Goal: Transaction & Acquisition: Purchase product/service

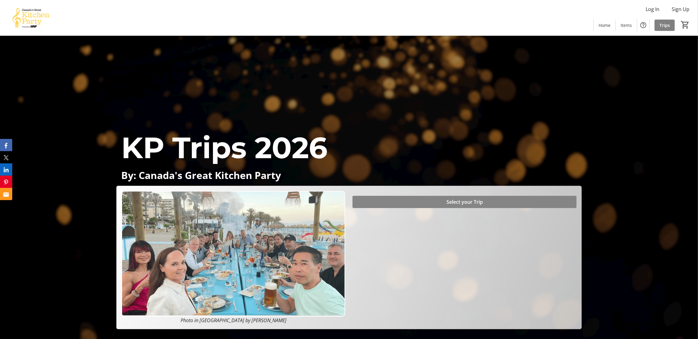
click at [474, 202] on span "Select your Trip" at bounding box center [464, 201] width 36 height 7
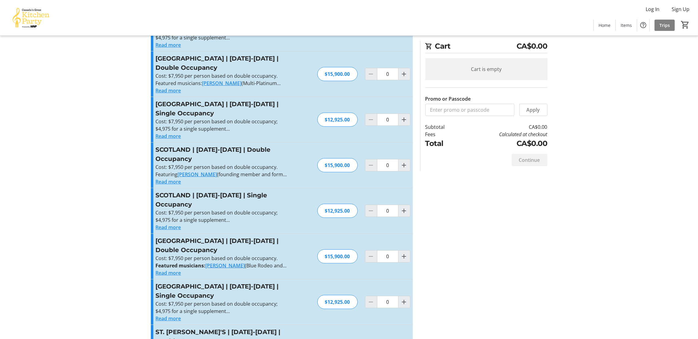
scroll to position [183, 0]
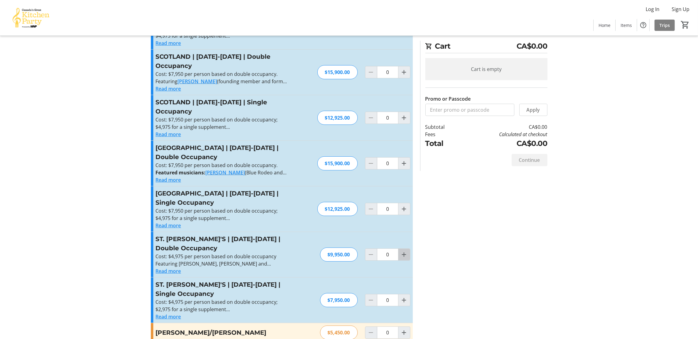
click at [404, 251] on mat-icon "Increment by one" at bounding box center [403, 254] width 7 height 7
type input "1"
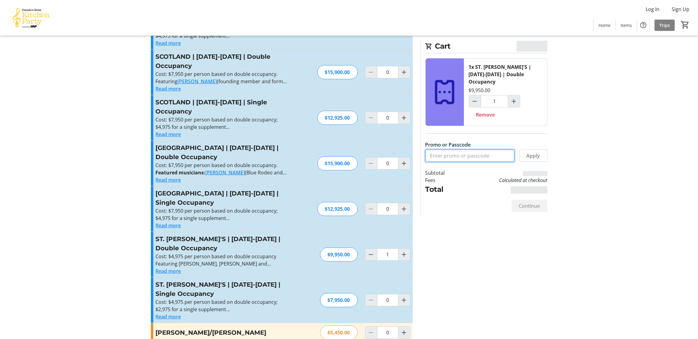
click at [457, 150] on input "Promo or Passcode" at bounding box center [469, 156] width 89 height 12
type input "BALANCE2026"
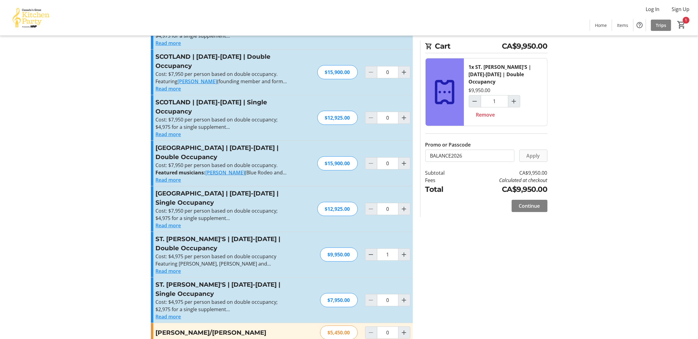
click at [535, 152] on span "Apply" at bounding box center [532, 155] width 13 height 7
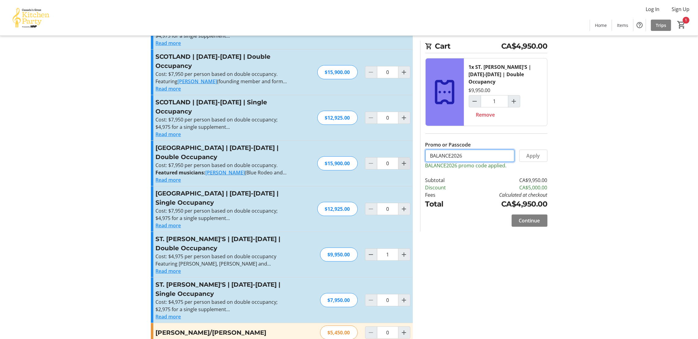
drag, startPoint x: 473, startPoint y: 147, endPoint x: 402, endPoint y: 149, distance: 70.7
click at [402, 149] on div "Promo or Passcode Apply BALANCE2026 promo code applied. [GEOGRAPHIC_DATA] | [DA…" at bounding box center [349, 108] width 404 height 482
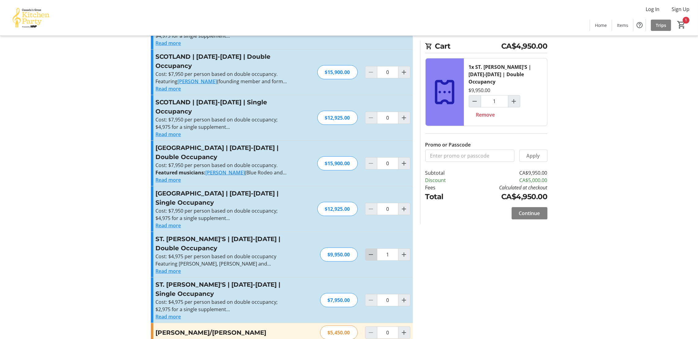
click at [376, 249] on span "Decrement by one" at bounding box center [371, 255] width 12 height 12
type input "0"
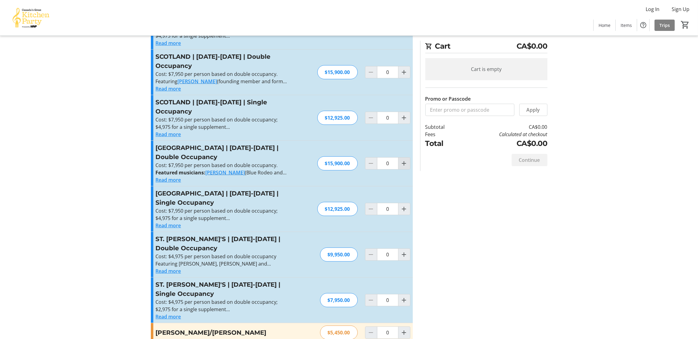
click at [402, 160] on mat-icon "Increment by one" at bounding box center [403, 163] width 7 height 7
type input "1"
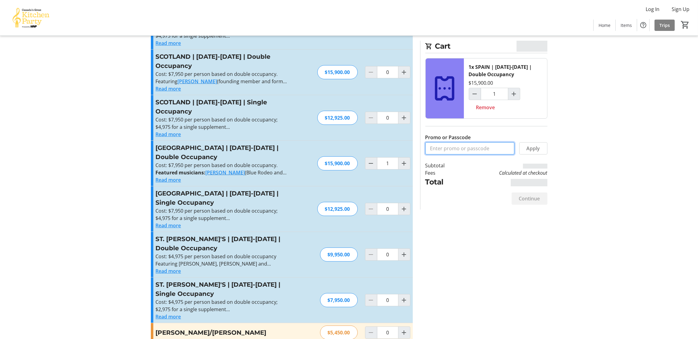
drag, startPoint x: 467, startPoint y: 145, endPoint x: 467, endPoint y: 149, distance: 3.4
click at [467, 149] on input "Promo or Passcode" at bounding box center [469, 148] width 89 height 12
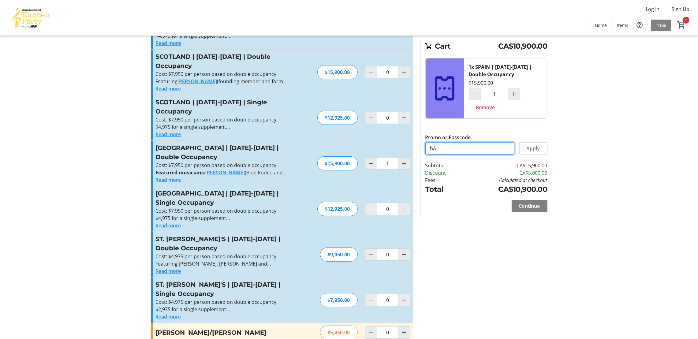
type input "b"
type input "BALANCE2026"
click at [541, 148] on span at bounding box center [533, 148] width 28 height 15
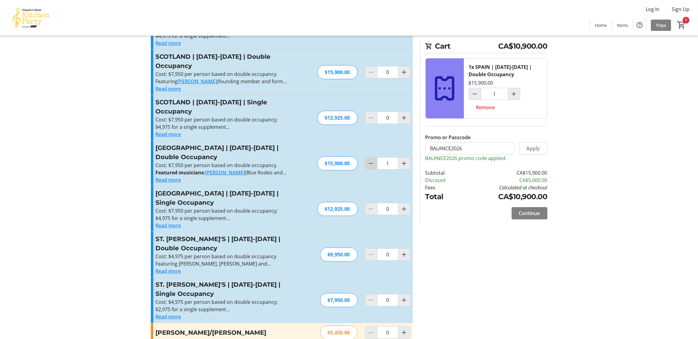
click at [375, 157] on span "Decrement by one" at bounding box center [371, 163] width 12 height 12
type input "0"
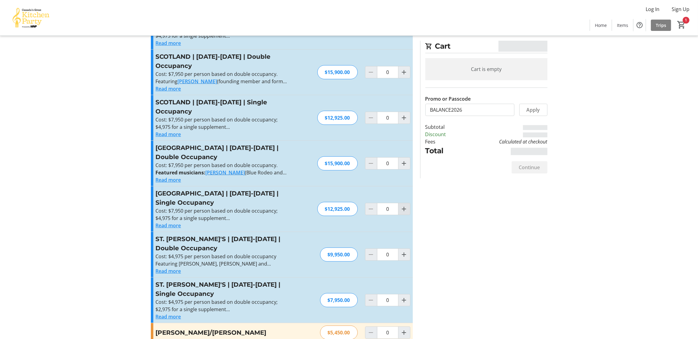
click at [405, 205] on mat-icon "Increment by one" at bounding box center [403, 208] width 7 height 7
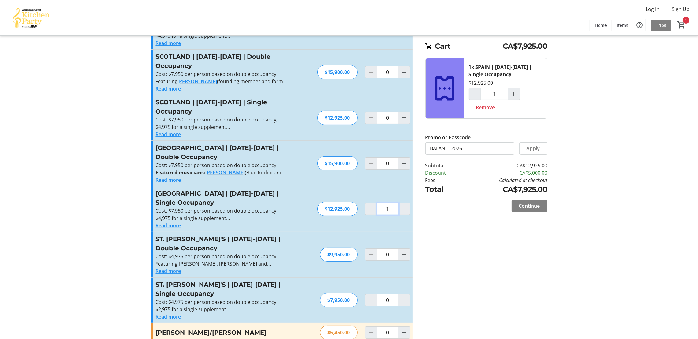
click at [377, 203] on input "1" at bounding box center [387, 209] width 21 height 12
click at [373, 205] on mat-icon "Decrement by one" at bounding box center [370, 208] width 7 height 7
type input "0"
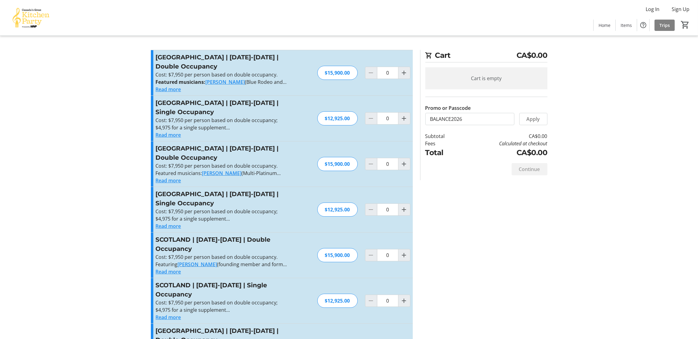
scroll to position [0, 0]
click at [405, 167] on mat-icon "Increment by one" at bounding box center [403, 164] width 7 height 7
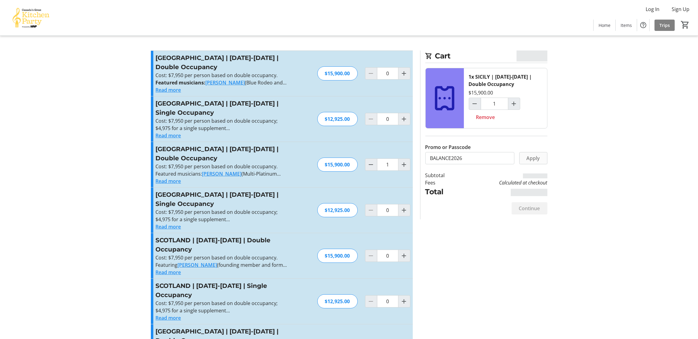
click at [533, 156] on span "Apply" at bounding box center [532, 157] width 13 height 7
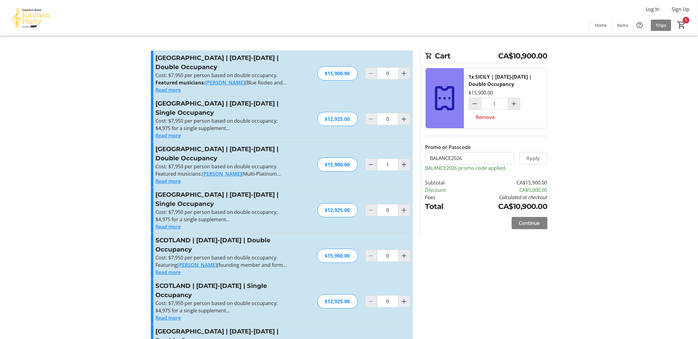
click at [368, 161] on mat-icon "Decrement by one" at bounding box center [370, 164] width 7 height 7
type input "0"
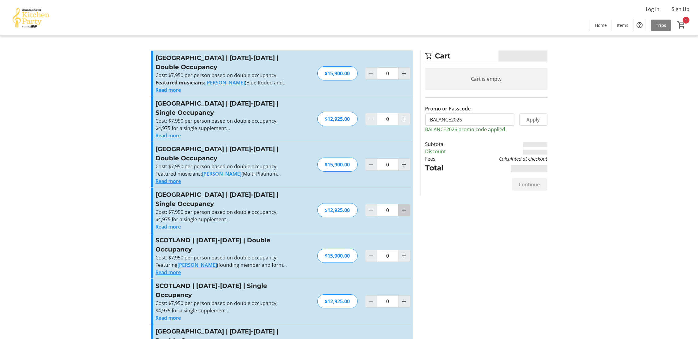
click at [405, 208] on mat-icon "Increment by one" at bounding box center [403, 209] width 7 height 7
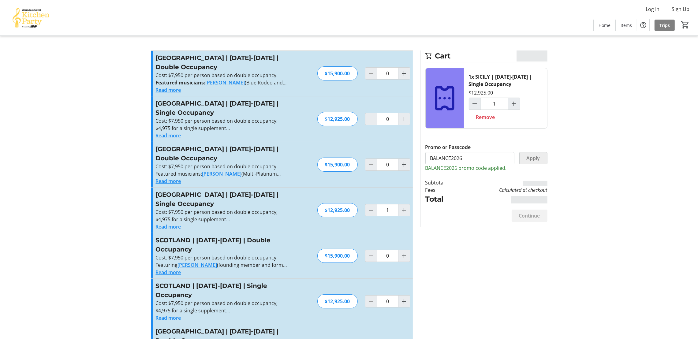
click at [537, 160] on span "Apply" at bounding box center [532, 157] width 13 height 7
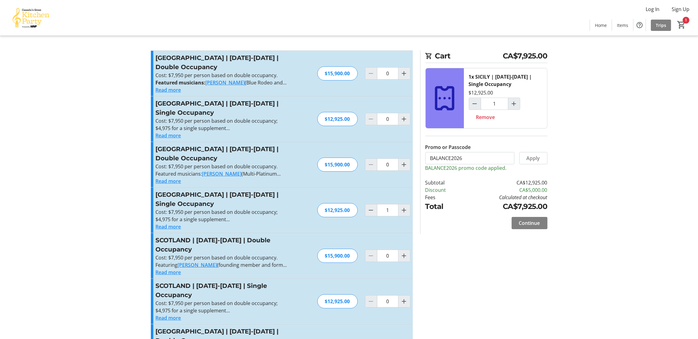
click at [371, 250] on div at bounding box center [371, 256] width 12 height 12
click at [374, 210] on span "Decrement by one" at bounding box center [371, 210] width 12 height 12
type input "0"
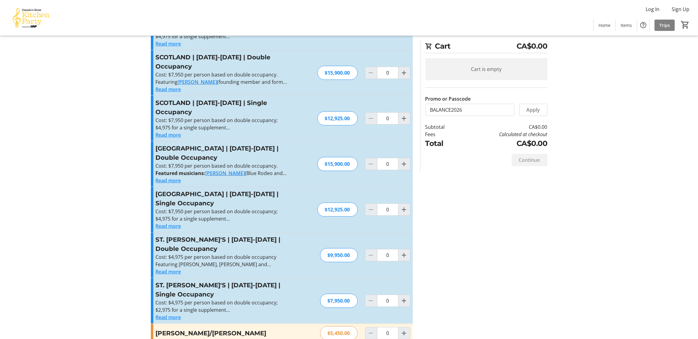
scroll to position [183, 0]
click at [405, 251] on mat-icon "Increment by one" at bounding box center [403, 254] width 7 height 7
type input "1"
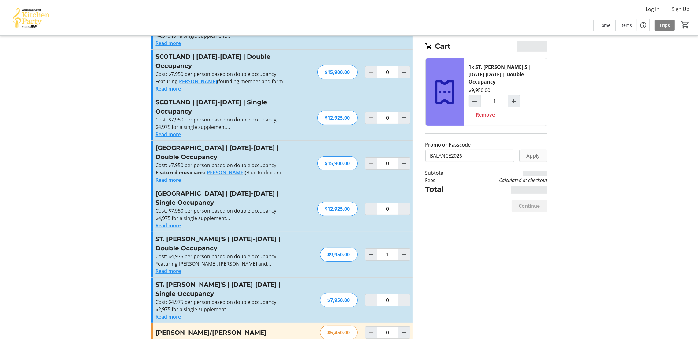
click at [530, 154] on span at bounding box center [533, 155] width 28 height 15
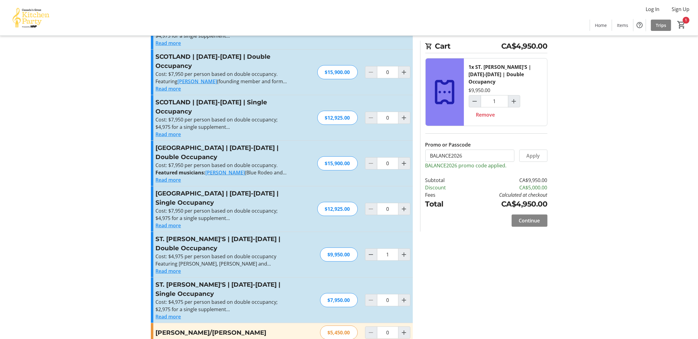
click at [533, 217] on span "Continue" at bounding box center [529, 220] width 21 height 7
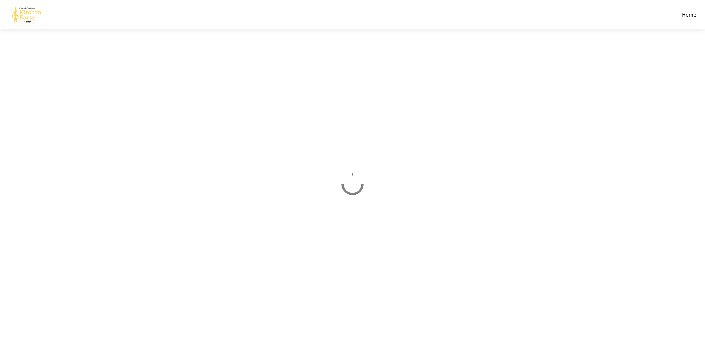
select select "CA"
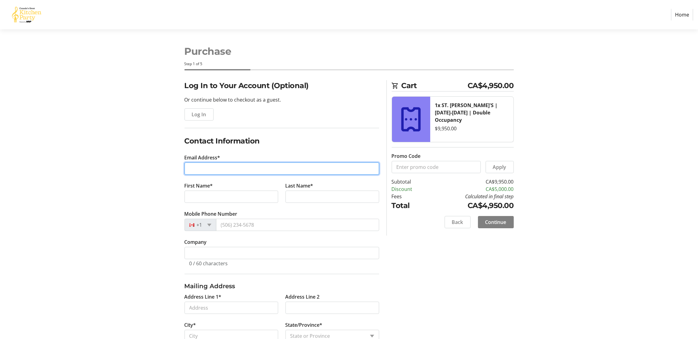
click at [247, 168] on input "Email Address*" at bounding box center [281, 168] width 195 height 12
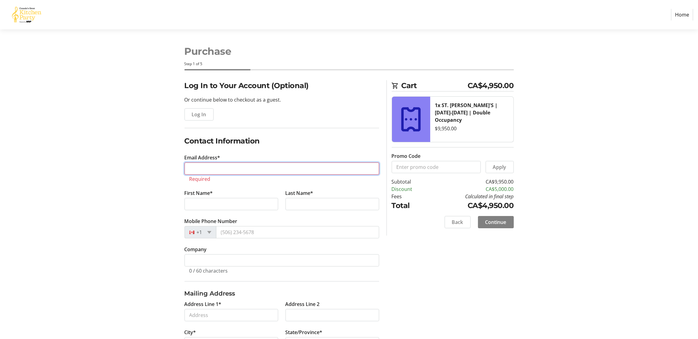
click at [202, 165] on input "Email Address*" at bounding box center [281, 168] width 195 height 12
paste input "[PERSON_NAME] <[PERSON_NAME][EMAIL_ADDRESS][PERSON_NAME][DOMAIN_NAME]>"
drag, startPoint x: 215, startPoint y: 168, endPoint x: 18, endPoint y: 151, distance: 197.6
click at [18, 151] on section "Purchase Step 1 of 5 Cart CA$4,950.00 1x ST. [PERSON_NAME]'S | [DATE]-[DATE] | …" at bounding box center [349, 300] width 698 height 542
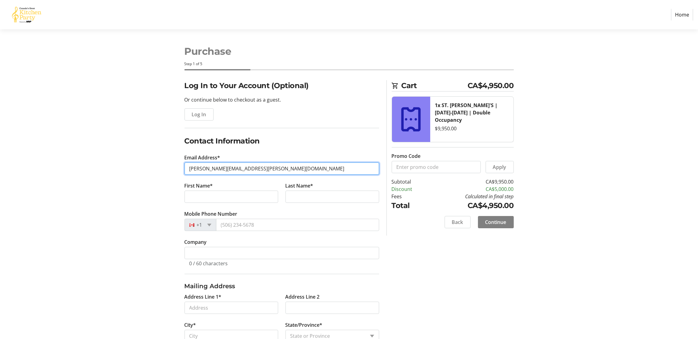
type input "[PERSON_NAME][EMAIL_ADDRESS][PERSON_NAME][DOMAIN_NAME]"
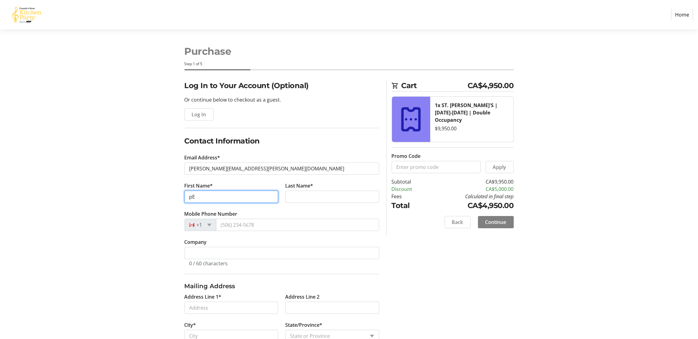
type input "p"
type input "[PERSON_NAME]"
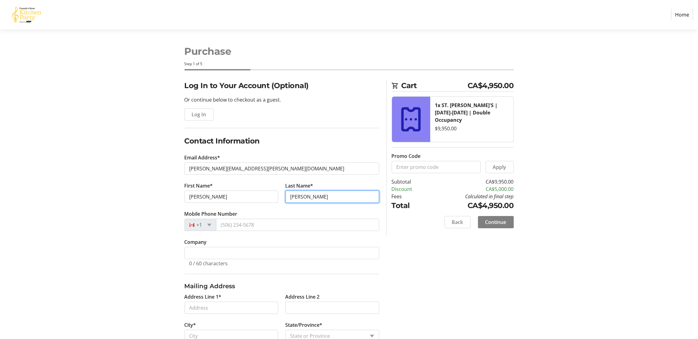
type input "[PERSON_NAME]"
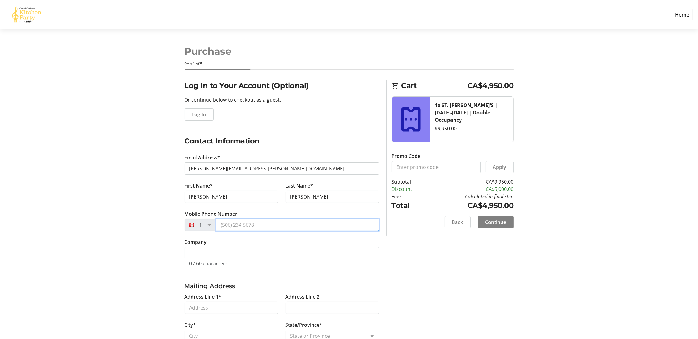
click at [263, 228] on input "Mobile Phone Number" at bounding box center [297, 225] width 163 height 12
type input "[PHONE_NUMBER]"
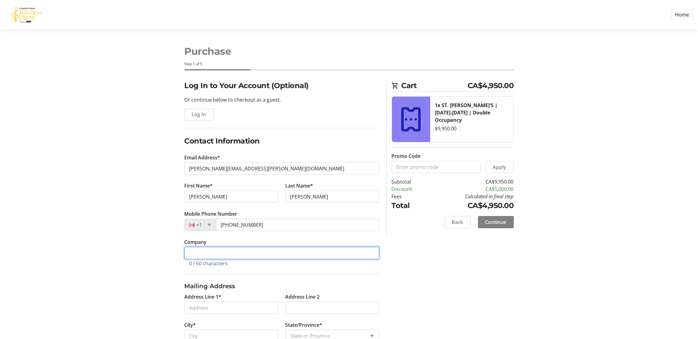
drag, startPoint x: 306, startPoint y: 253, endPoint x: 311, endPoint y: 253, distance: 4.9
click at [306, 253] on input "Company" at bounding box center [281, 253] width 195 height 12
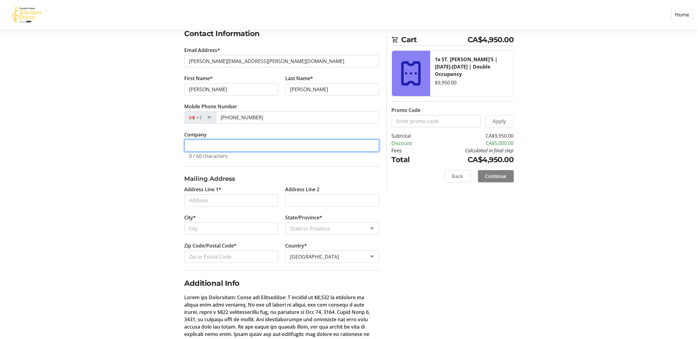
scroll to position [92, 0]
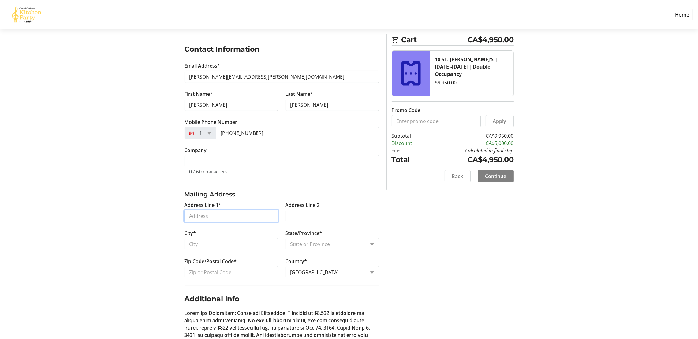
drag, startPoint x: 243, startPoint y: 213, endPoint x: 245, endPoint y: 210, distance: 3.7
click at [243, 213] on input "Address Line 1*" at bounding box center [231, 216] width 94 height 12
click at [237, 218] on input "Address Line 1*" at bounding box center [231, 216] width 94 height 12
click at [241, 222] on input "Address Line 1*" at bounding box center [231, 216] width 94 height 12
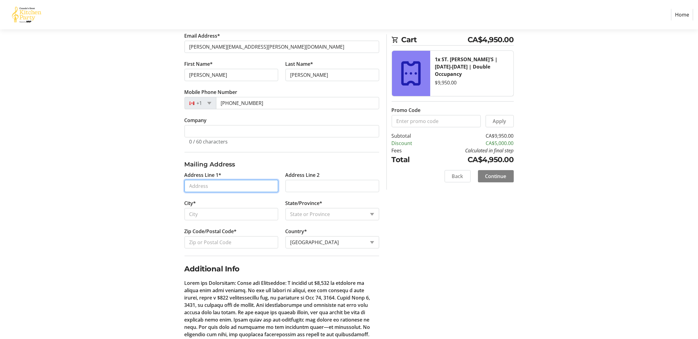
scroll to position [137, 0]
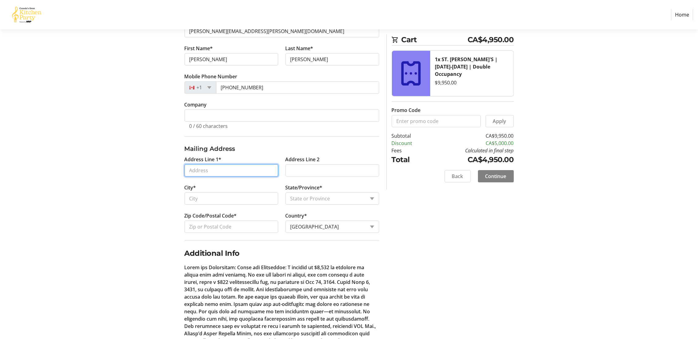
click at [235, 169] on input "Address Line 1*" at bounding box center [231, 170] width 94 height 12
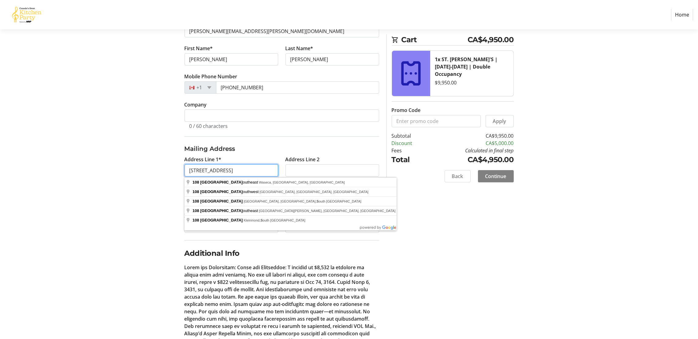
type input "[STREET_ADDRESS]"
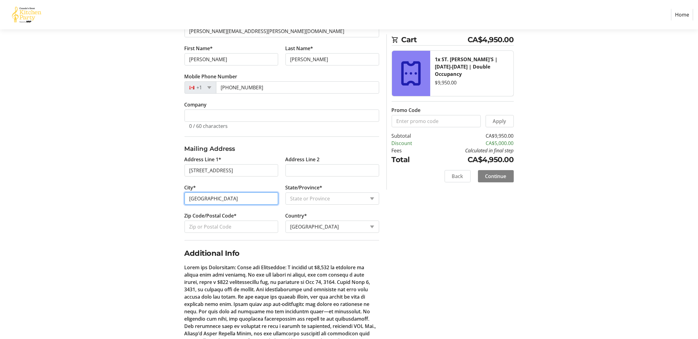
type input "[GEOGRAPHIC_DATA]"
select select "AB"
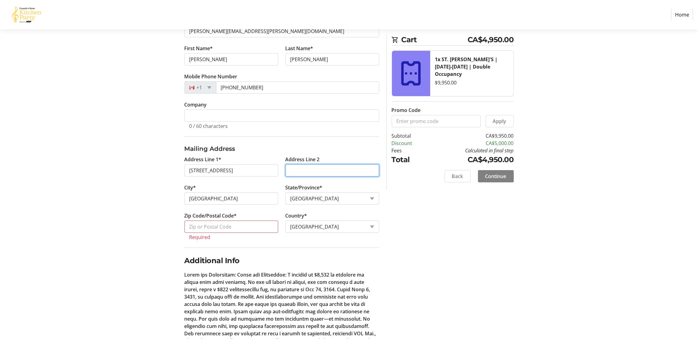
click at [297, 169] on input "Address Line 2" at bounding box center [332, 170] width 94 height 12
type input "Suite 1704"
click at [225, 228] on input "Zip Code/Postal Code*" at bounding box center [231, 226] width 94 height 12
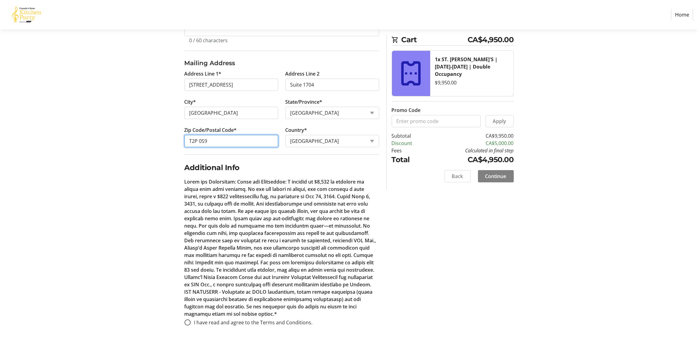
scroll to position [225, 0]
type input "T2P 0S9"
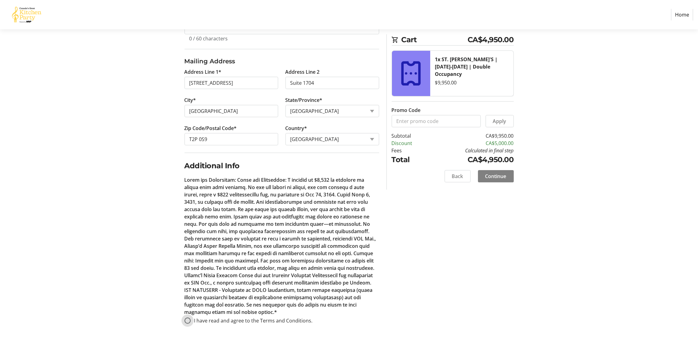
click at [189, 320] on input "I have read and agree to the Terms and Conditions." at bounding box center [187, 320] width 6 height 6
radio input "true"
click at [493, 176] on span "Continue" at bounding box center [495, 175] width 21 height 7
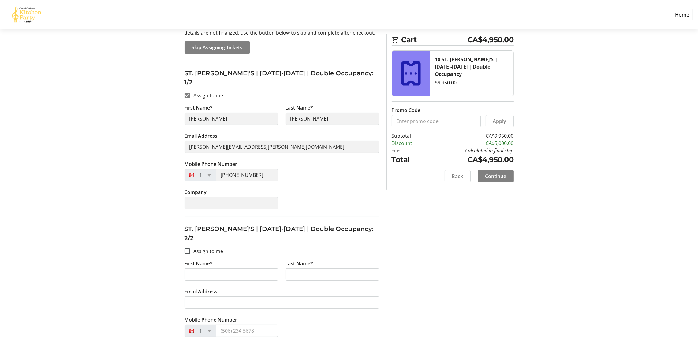
scroll to position [90, 0]
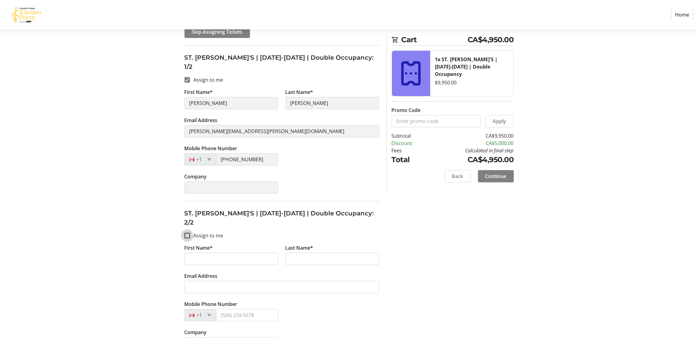
click at [186, 233] on input "Assign to me" at bounding box center [187, 236] width 6 height 6
checkbox input "true"
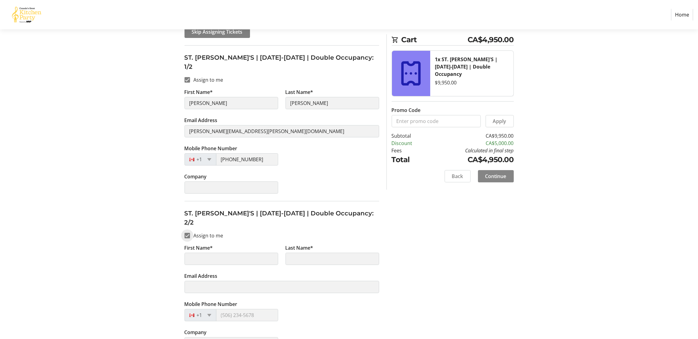
type input "[PERSON_NAME]"
type input "[PERSON_NAME][EMAIL_ADDRESS][PERSON_NAME][DOMAIN_NAME]"
type input "[PHONE_NUMBER]"
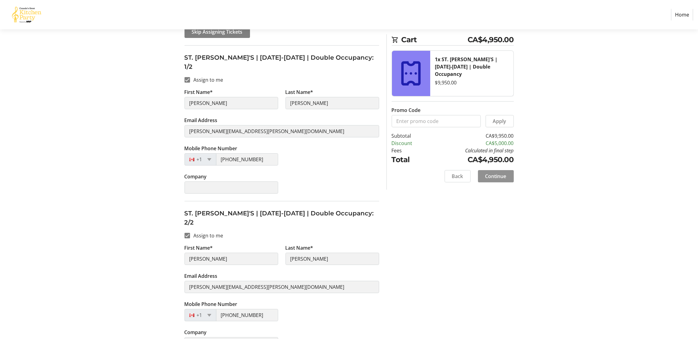
click at [502, 173] on span "Continue" at bounding box center [495, 175] width 21 height 7
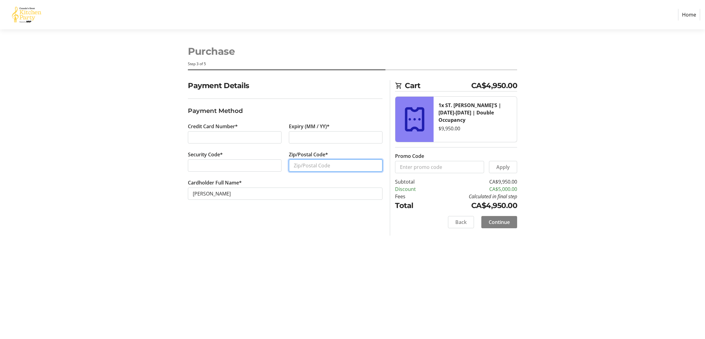
click at [301, 165] on input "Zip/Postal Code*" at bounding box center [336, 165] width 94 height 12
type input "T2P 0S9"
drag, startPoint x: 371, startPoint y: 293, endPoint x: 378, endPoint y: 291, distance: 7.0
click at [370, 294] on div "Purchase Step 3 of 5 Cart CA$4,950.00 1x ST. [PERSON_NAME]'S | [DATE]-[DATE] | …" at bounding box center [352, 183] width 404 height 309
click at [503, 224] on span "Continue" at bounding box center [498, 221] width 21 height 7
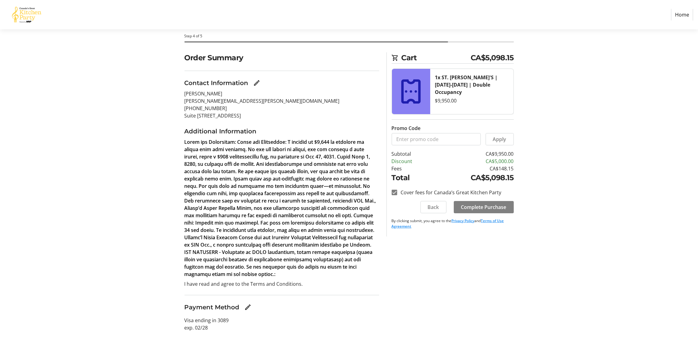
scroll to position [42, 0]
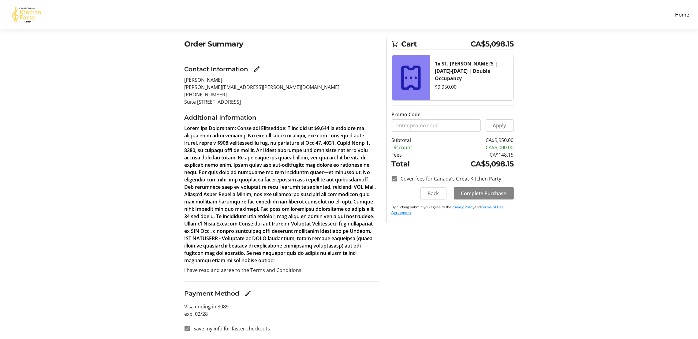
click at [497, 194] on span "Complete Purchase" at bounding box center [483, 193] width 45 height 7
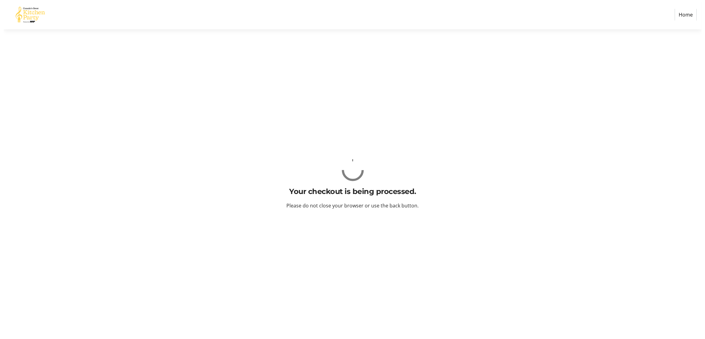
scroll to position [0, 0]
